Goal: Information Seeking & Learning: Learn about a topic

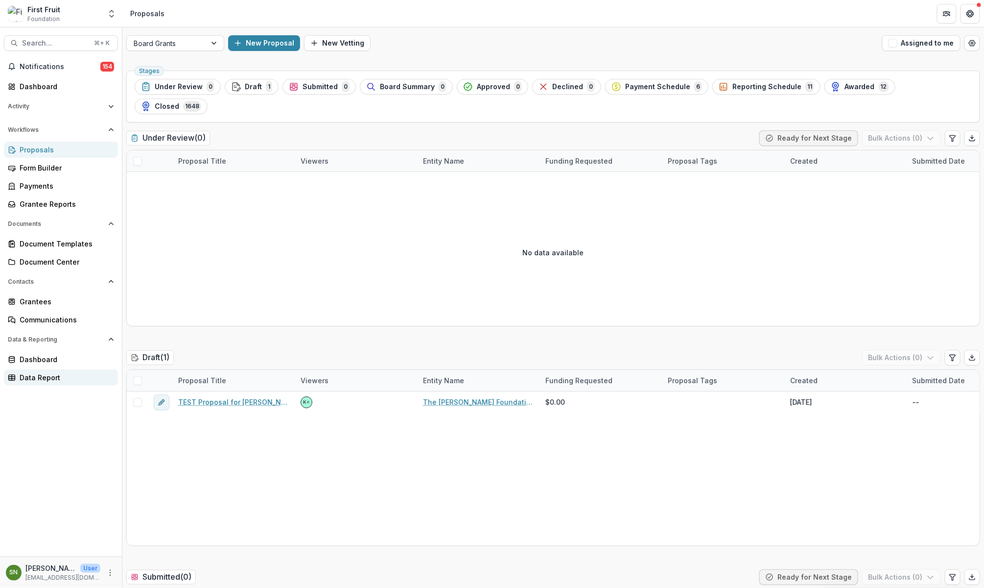
click at [22, 376] on div "Data Report" at bounding box center [65, 377] width 91 height 10
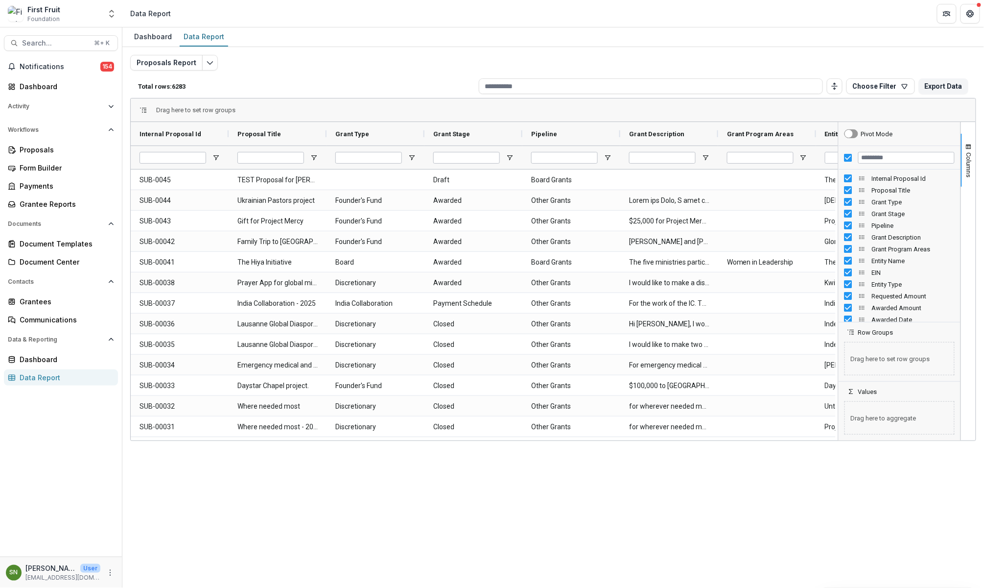
drag, startPoint x: 855, startPoint y: 501, endPoint x: 868, endPoint y: 389, distance: 112.4
click at [855, 501] on div "Dashboard Data Report Proposals Report Total rows: 6283 Choose Filter Personal …" at bounding box center [553, 307] width 862 height 560
click at [969, 145] on span "button" at bounding box center [969, 147] width 8 height 8
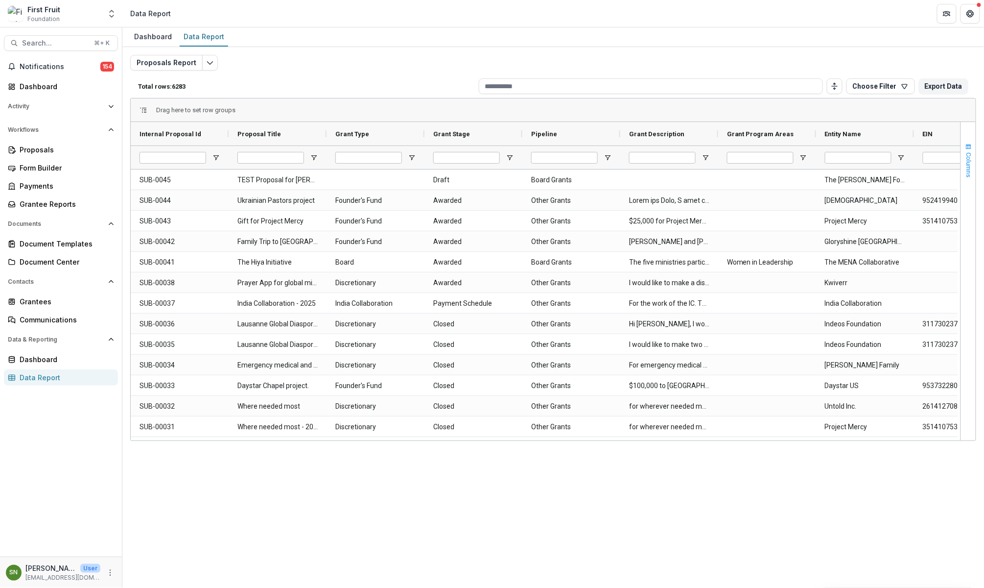
click at [969, 145] on span "button" at bounding box center [969, 147] width 8 height 8
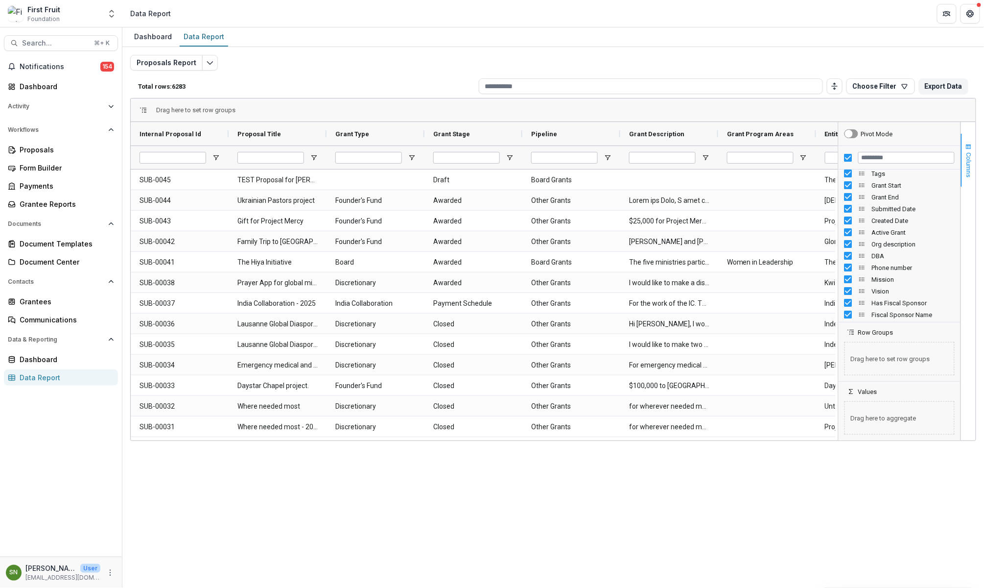
click at [969, 145] on span "button" at bounding box center [969, 147] width 8 height 8
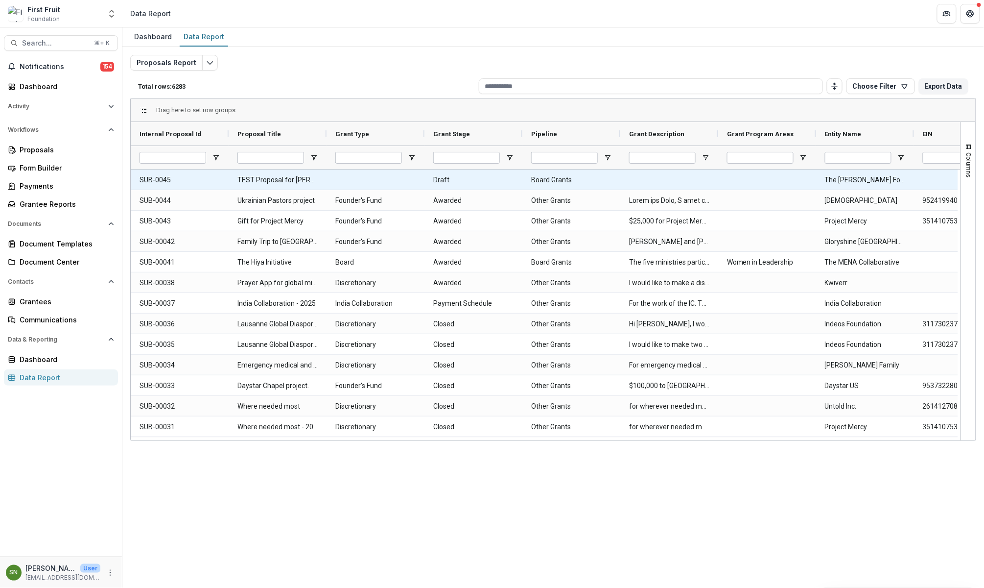
scroll to position [0, 0]
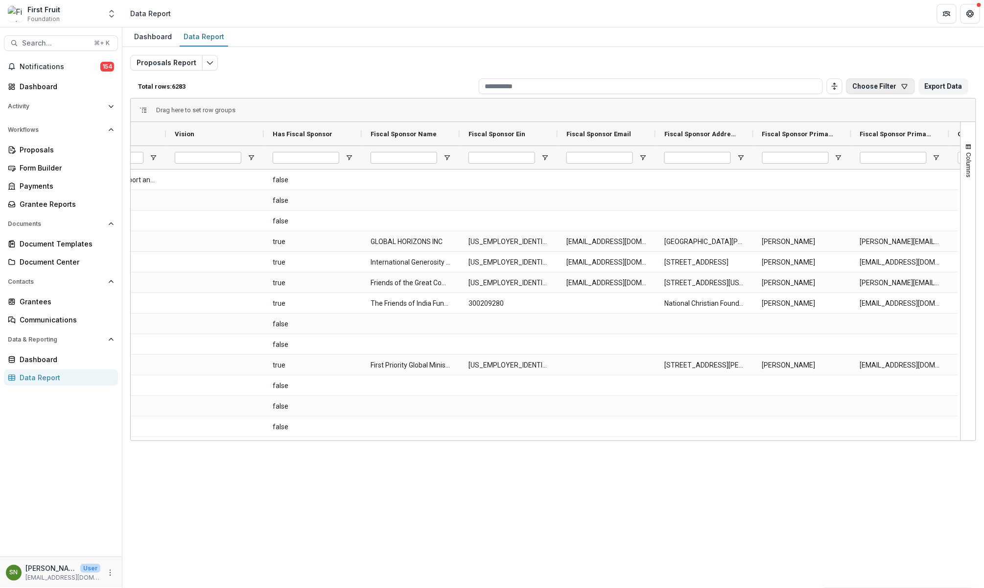
click at [903, 89] on icon "button" at bounding box center [905, 86] width 5 height 4
click at [838, 169] on button "Add Personal Filter" at bounding box center [828, 176] width 151 height 16
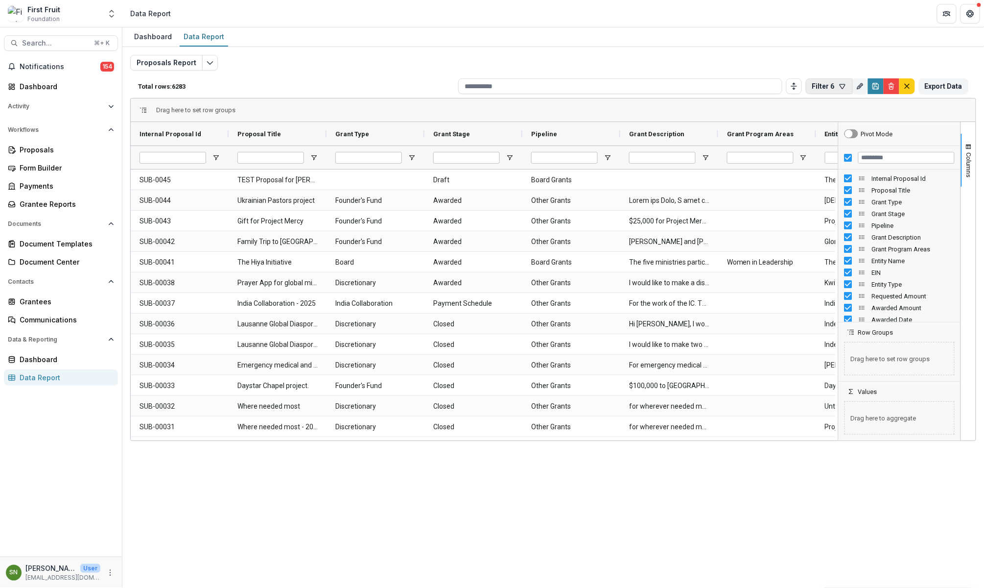
click at [839, 86] on icon "button" at bounding box center [843, 86] width 8 height 8
click at [861, 143] on button "Filter 6 (Proposals Report)" at bounding box center [890, 152] width 163 height 18
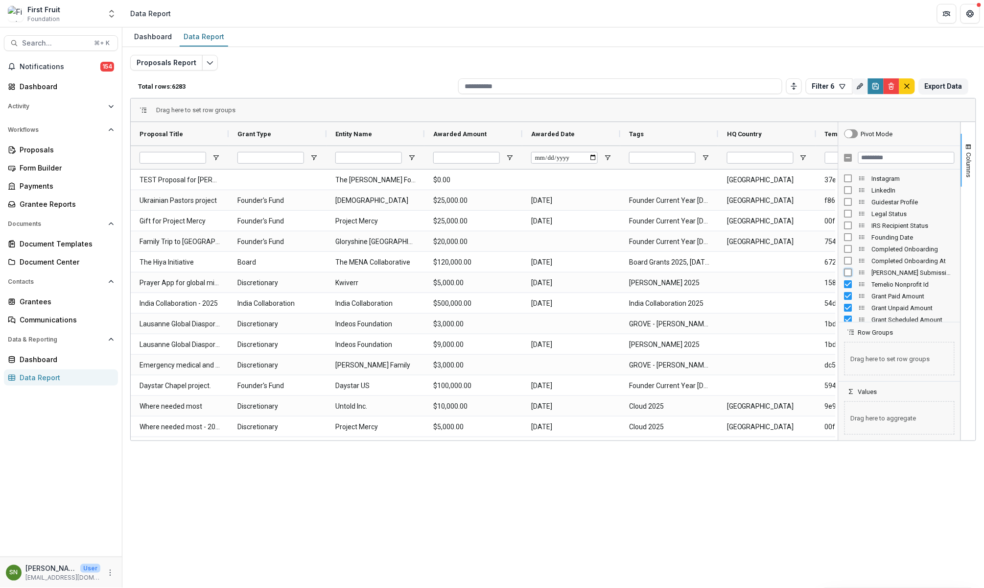
scroll to position [633, 0]
click at [848, 256] on div "Temelio Nonprofit Id" at bounding box center [900, 251] width 110 height 12
click at [848, 308] on div "Discretionary Member (TEXT)" at bounding box center [900, 304] width 110 height 12
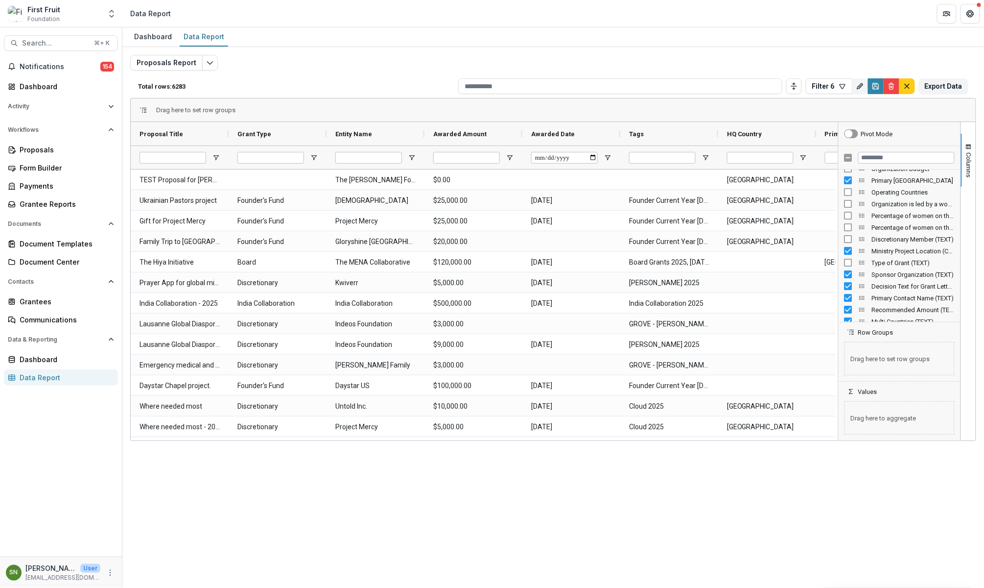
click at [843, 273] on div "Sponsor Organization (TEXT)" at bounding box center [900, 274] width 122 height 12
click at [846, 254] on div "Recommended Amount (TEXT)" at bounding box center [900, 249] width 110 height 12
click at [850, 231] on div "Board Decision Comments (TEXT)" at bounding box center [900, 227] width 110 height 12
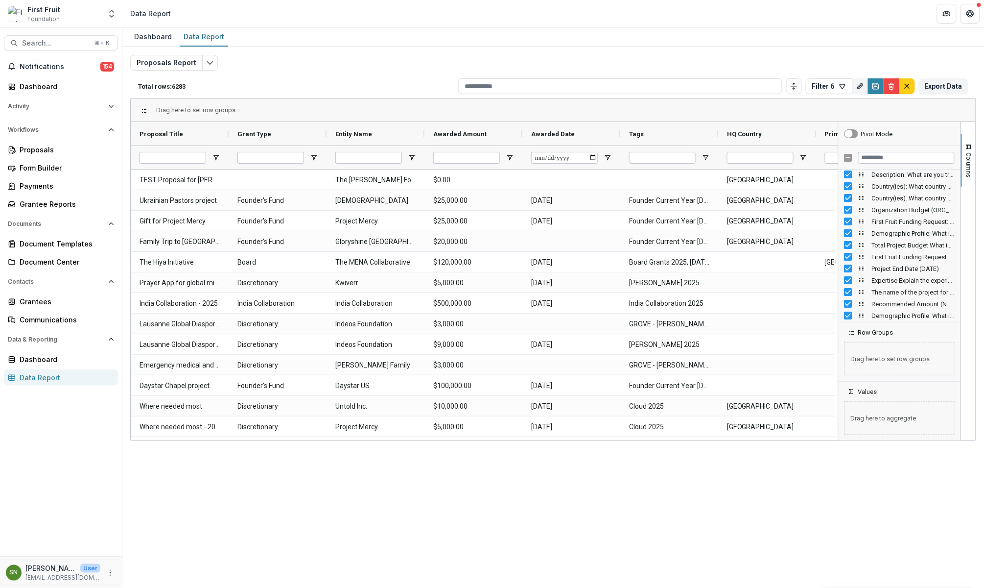
scroll to position [1211, 0]
